Goal: Information Seeking & Learning: Compare options

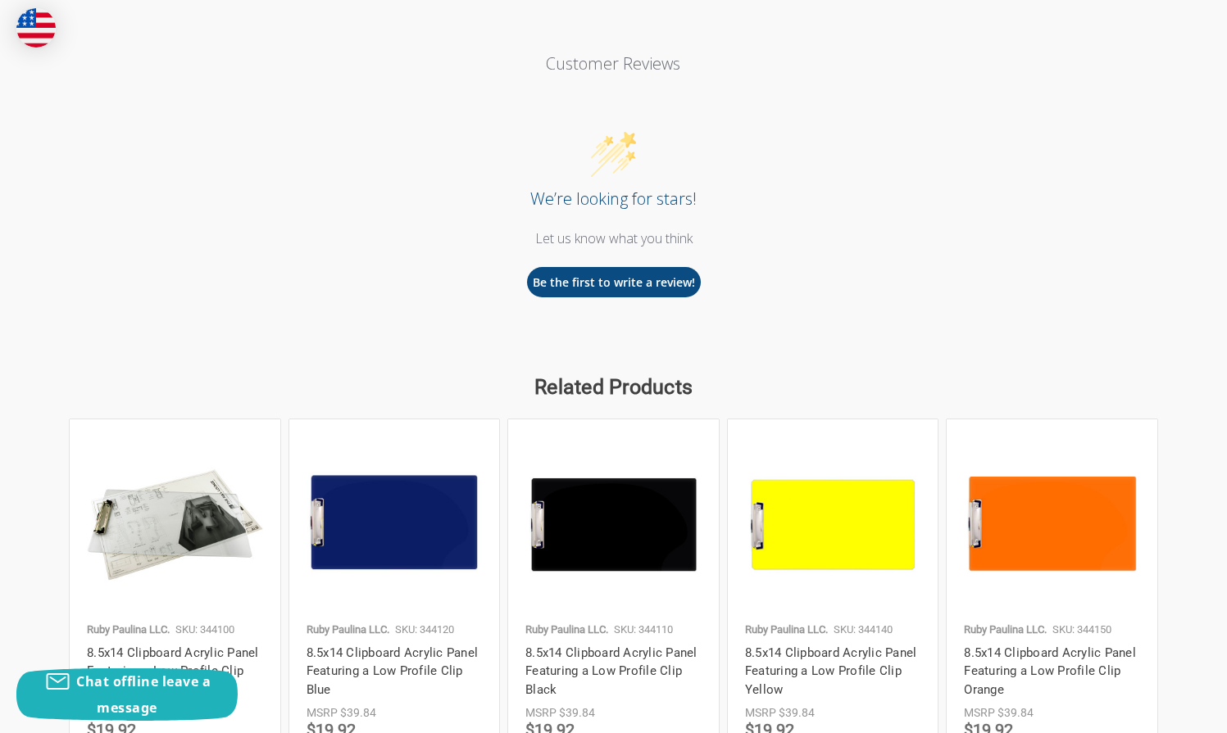
scroll to position [2200, 0]
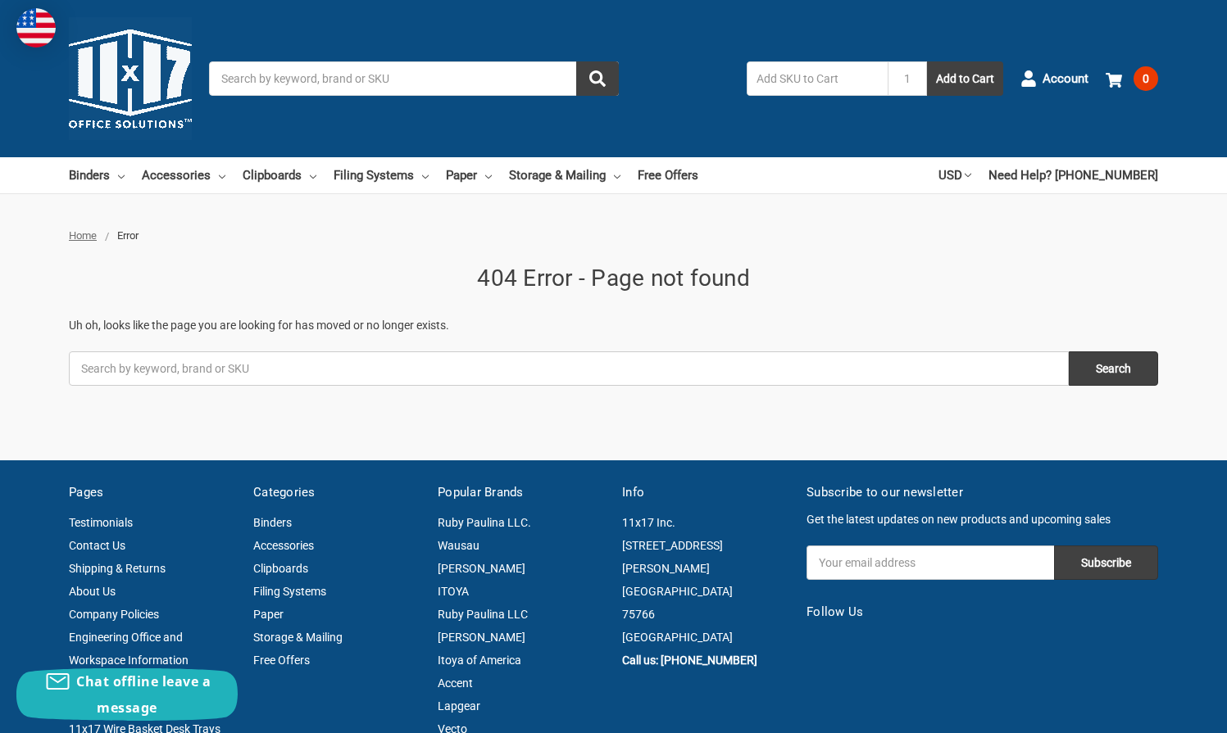
scroll to position [402, 0]
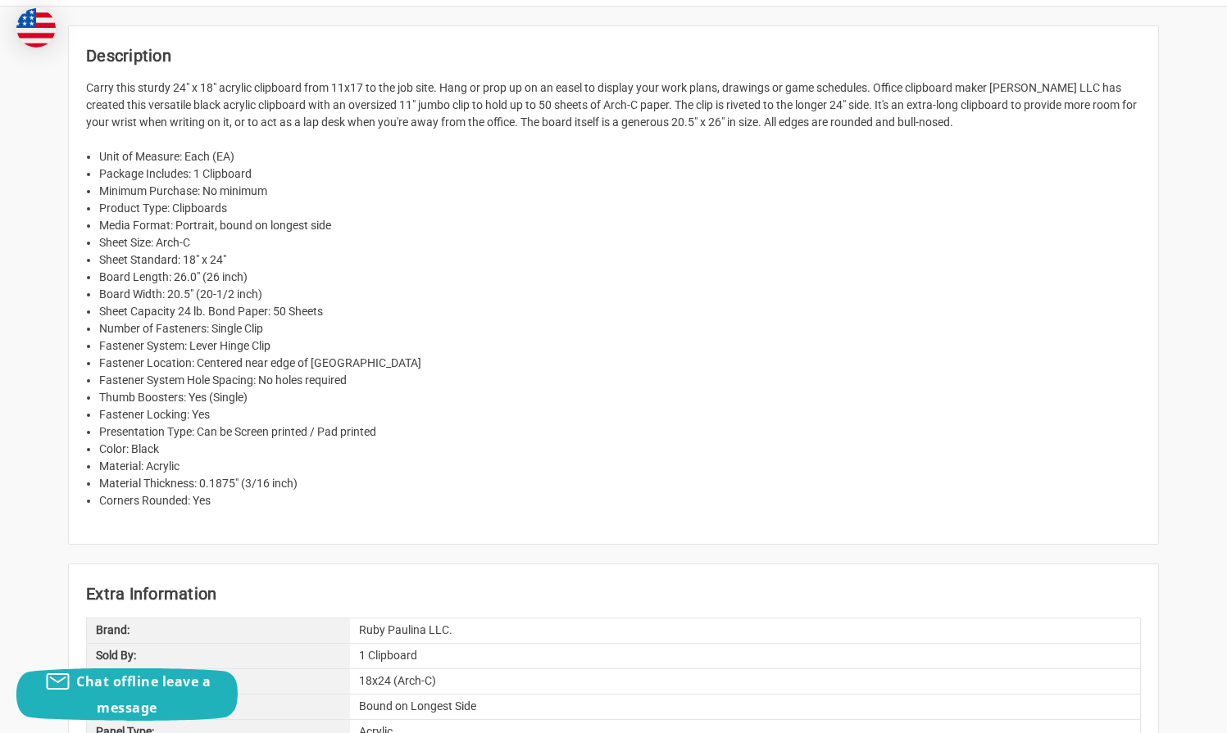
scroll to position [1467, 0]
